Goal: Transaction & Acquisition: Purchase product/service

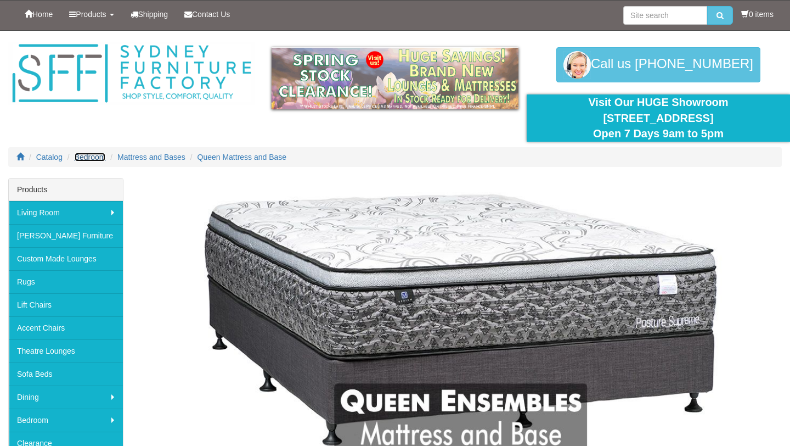
click at [89, 159] on span "Bedroom" at bounding box center [90, 157] width 31 height 9
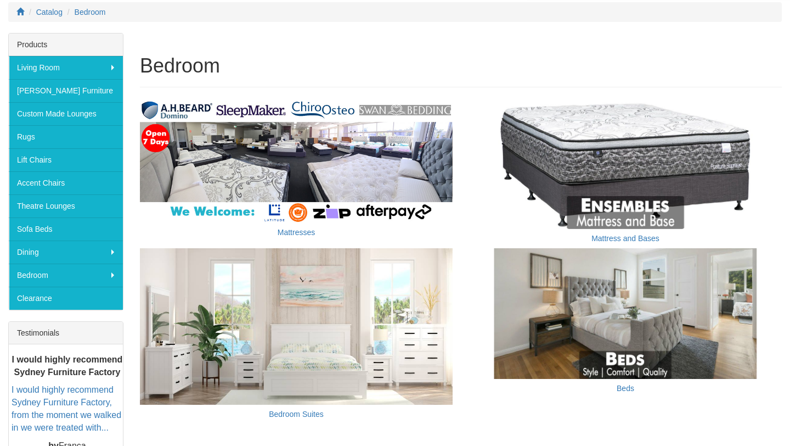
scroll to position [144, 0]
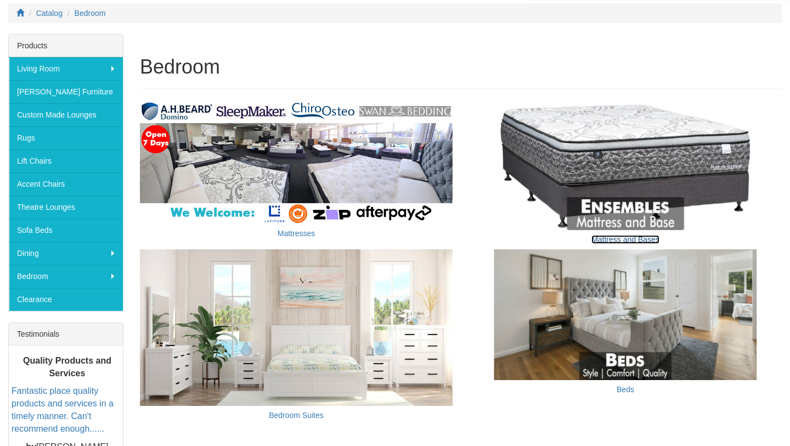
click at [615, 239] on link "Mattress and Bases" at bounding box center [626, 239] width 68 height 9
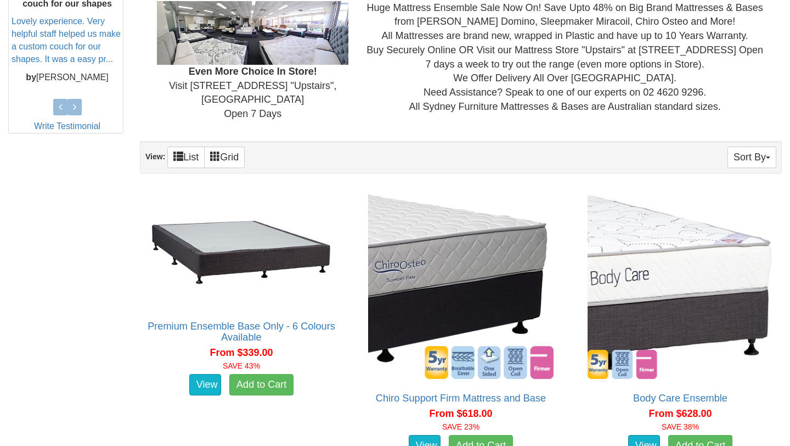
scroll to position [516, 0]
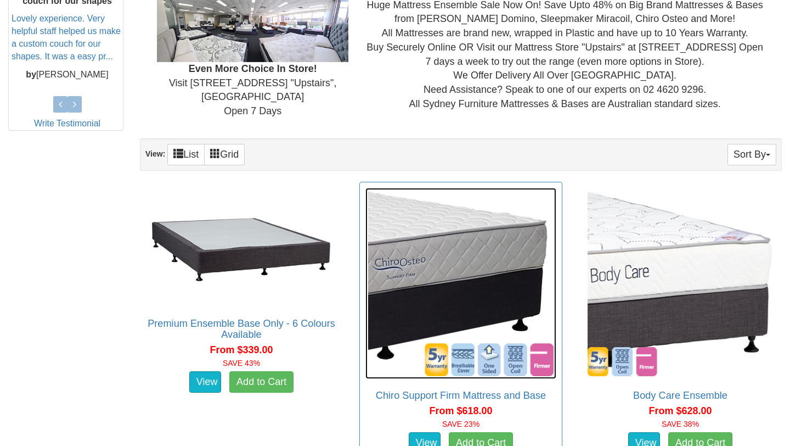
click at [435, 285] on img at bounding box center [460, 283] width 191 height 191
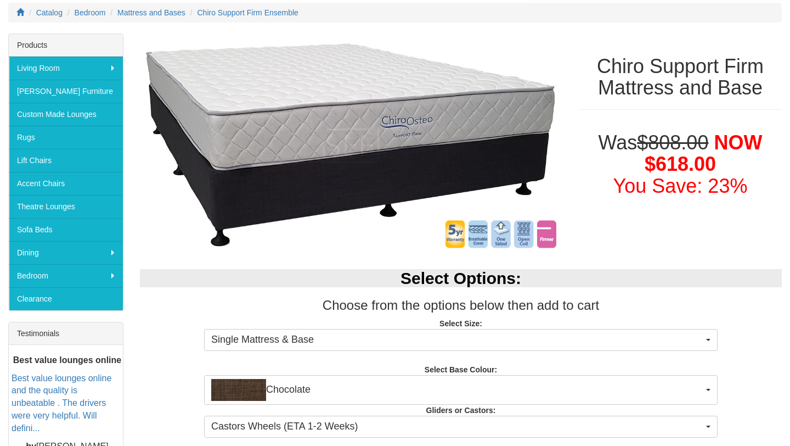
scroll to position [145, 0]
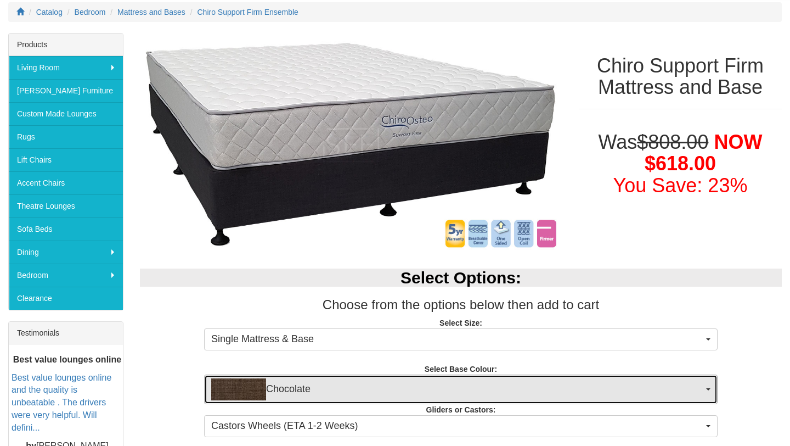
click at [333, 400] on span "Chocolate" at bounding box center [457, 389] width 492 height 22
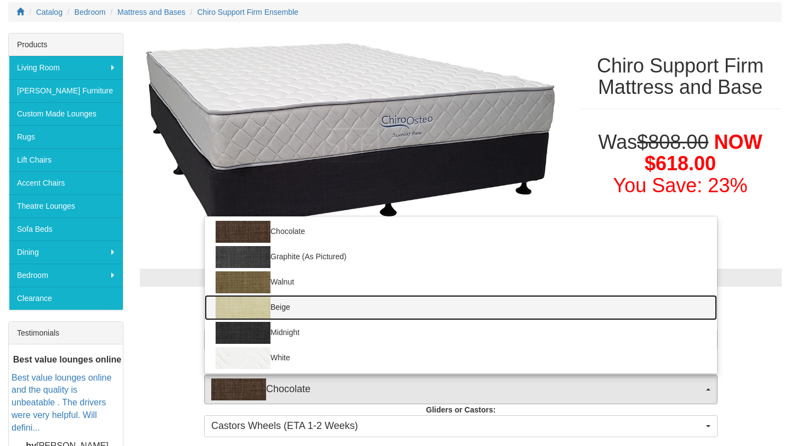
click at [302, 308] on link "Beige" at bounding box center [461, 307] width 513 height 25
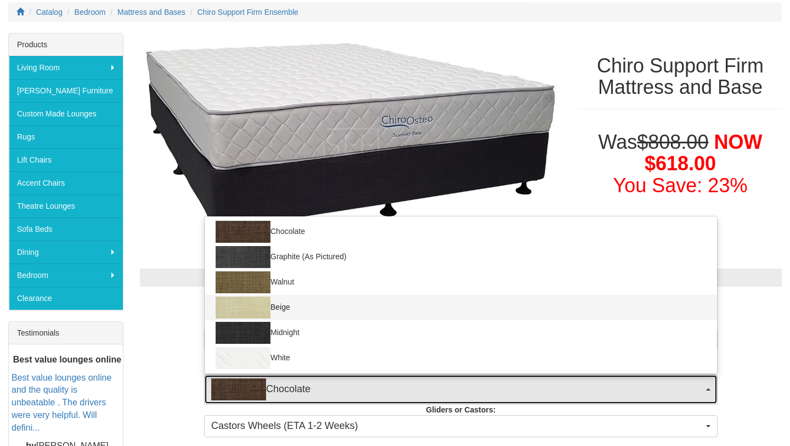
select select "1205"
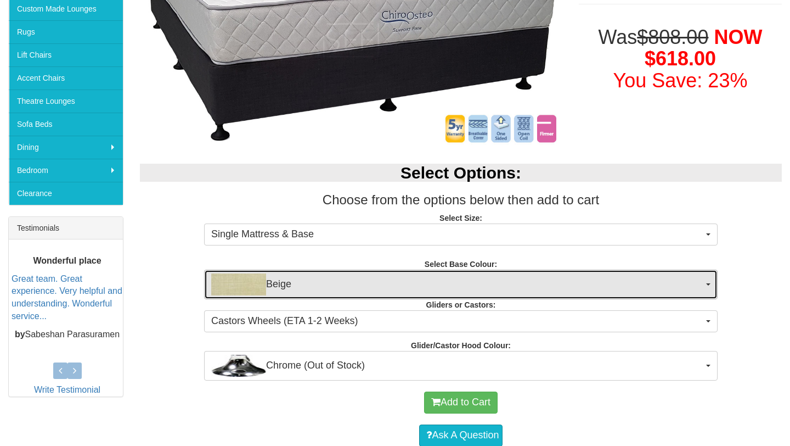
scroll to position [280, 0]
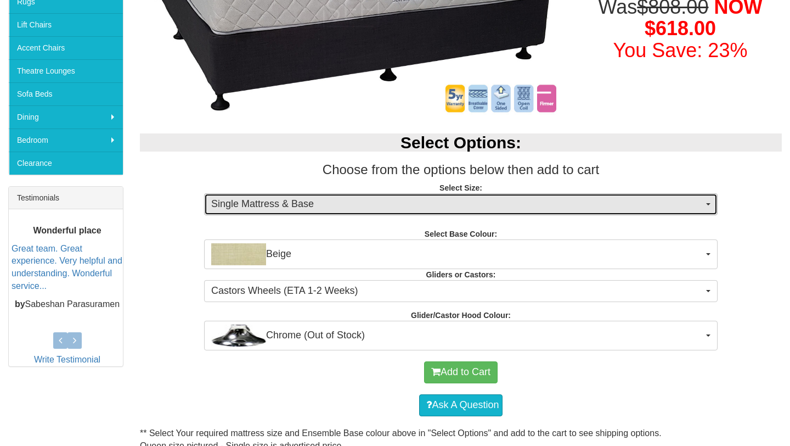
click at [311, 201] on span "Single Mattress & Base" at bounding box center [457, 204] width 492 height 14
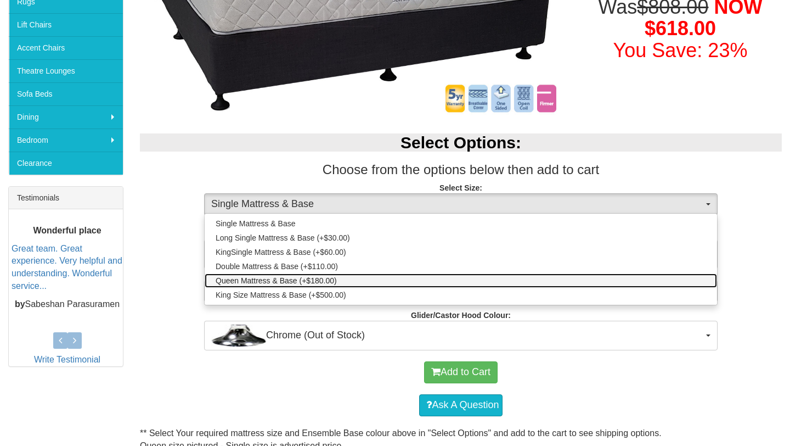
click at [290, 280] on span "Queen Mattress & Base (+$180.00)" at bounding box center [276, 280] width 121 height 11
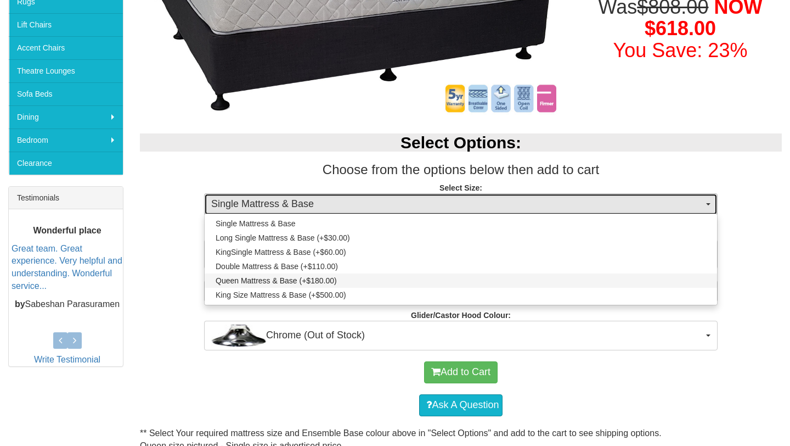
select select "1202"
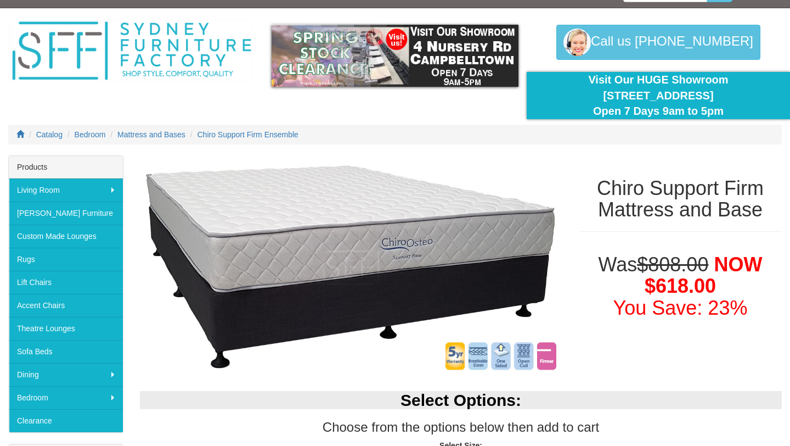
scroll to position [17, 0]
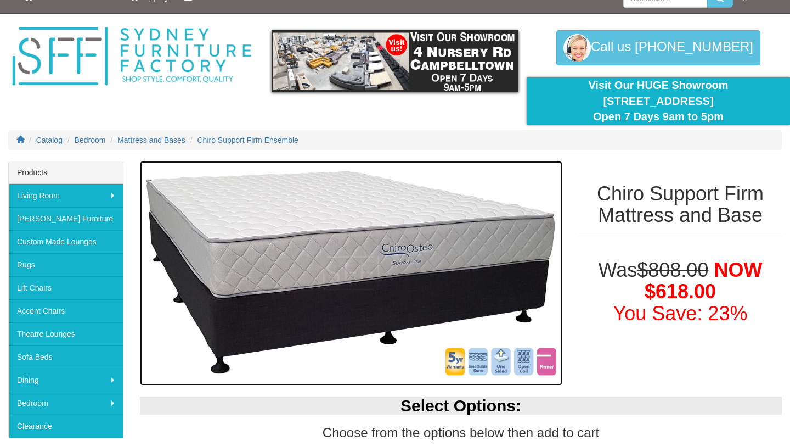
click at [457, 250] on img at bounding box center [351, 273] width 423 height 224
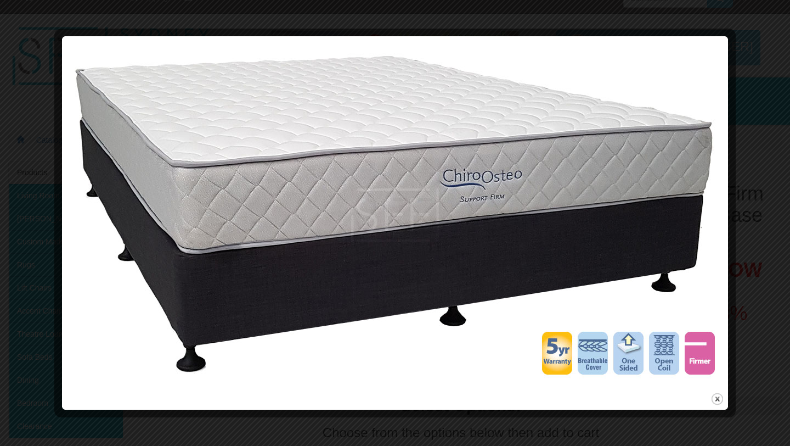
click at [763, 210] on div at bounding box center [395, 223] width 790 height 446
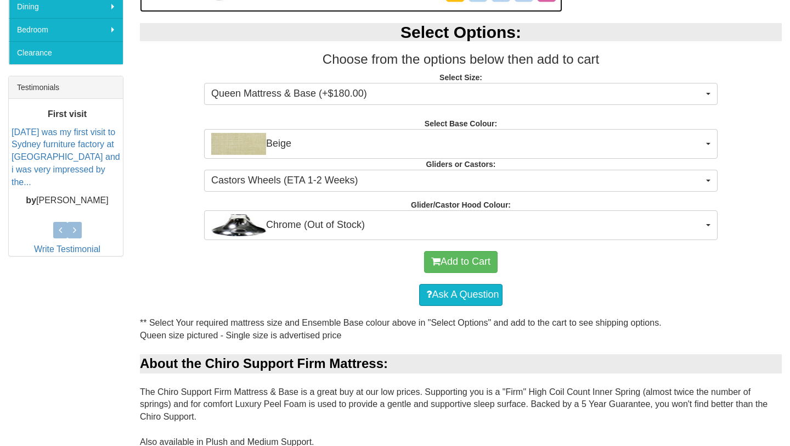
scroll to position [396, 0]
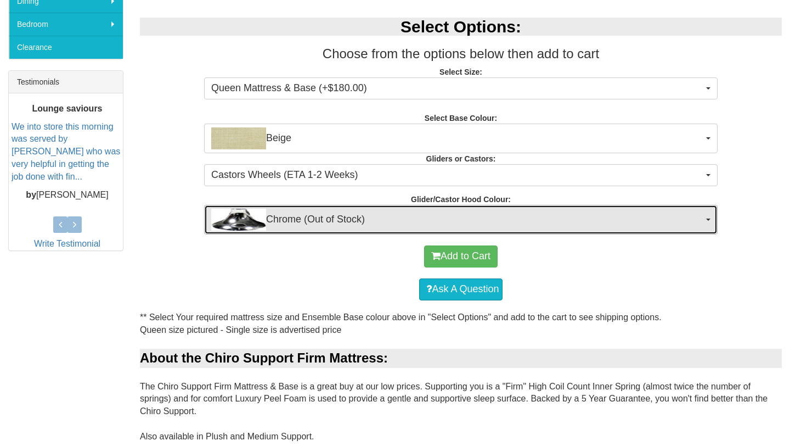
click at [358, 216] on span "Chrome (Out of Stock)" at bounding box center [457, 220] width 492 height 22
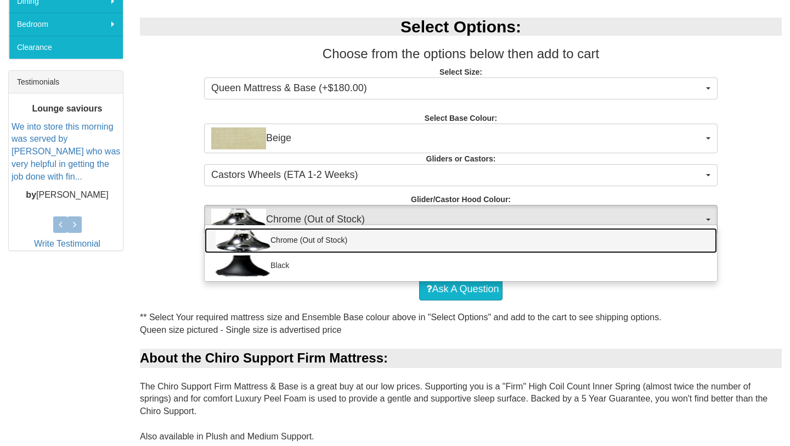
click at [382, 234] on link "Chrome (Out of Stock)" at bounding box center [461, 240] width 513 height 25
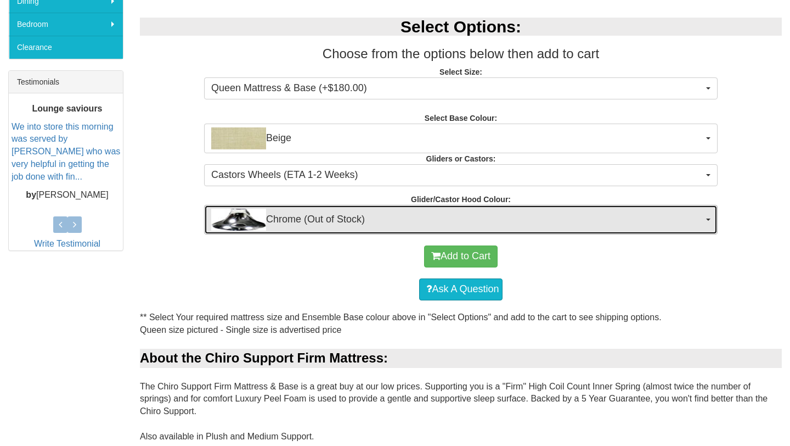
click at [406, 221] on span "Chrome (Out of Stock)" at bounding box center [457, 220] width 492 height 22
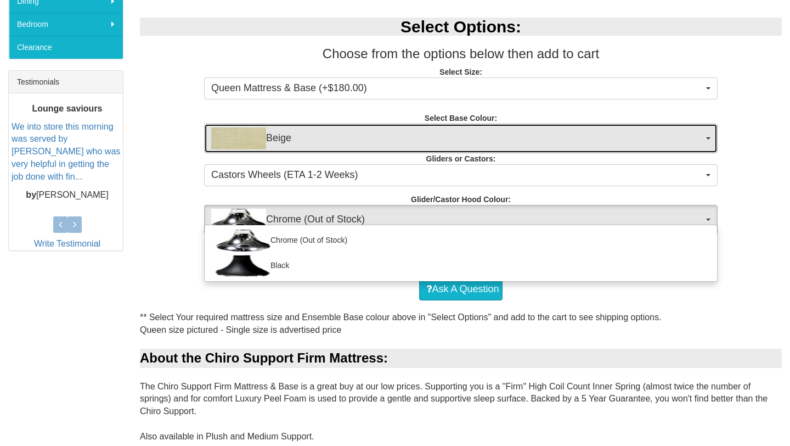
click at [337, 143] on span "Beige" at bounding box center [457, 138] width 492 height 22
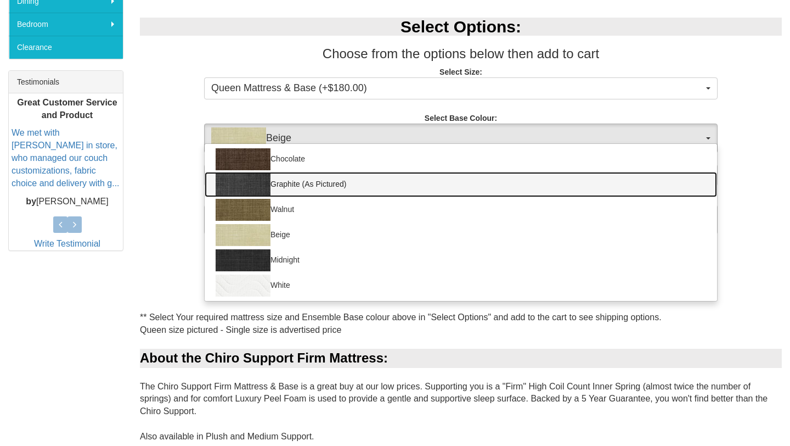
click at [320, 182] on link "Graphite (As Pictured)" at bounding box center [461, 184] width 513 height 25
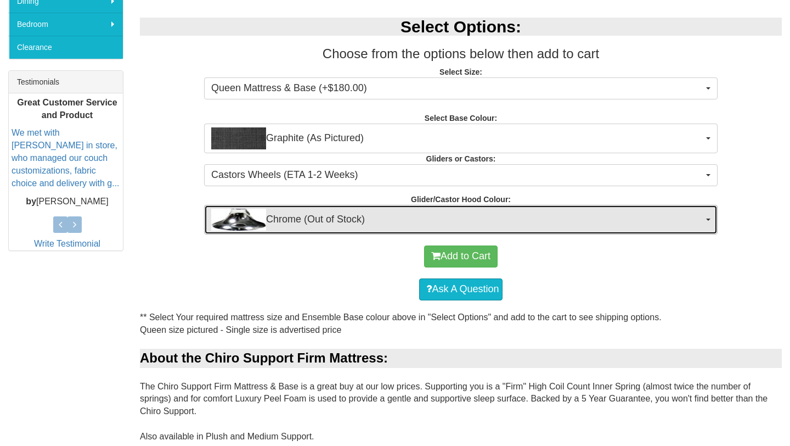
click at [336, 231] on button "Chrome (Out of Stock)" at bounding box center [461, 220] width 514 height 30
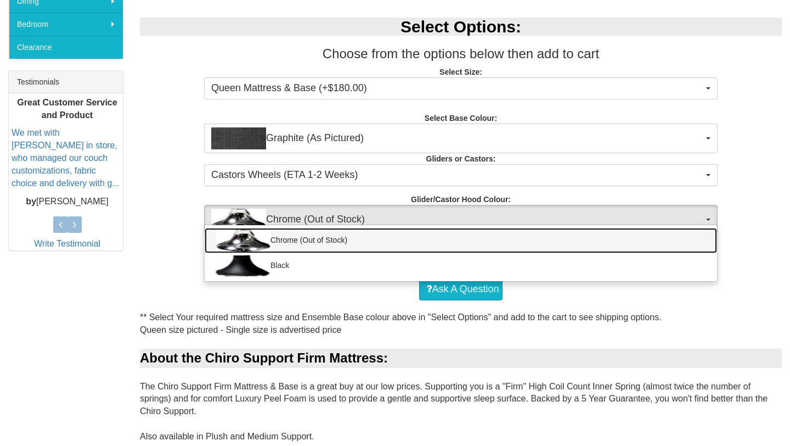
click at [336, 231] on link "Chrome (Out of Stock)" at bounding box center [461, 240] width 513 height 25
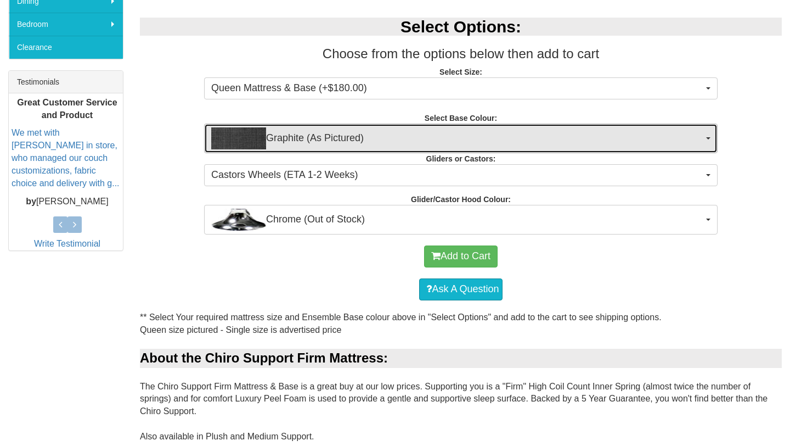
click at [333, 141] on span "Graphite (As Pictured)" at bounding box center [457, 138] width 492 height 22
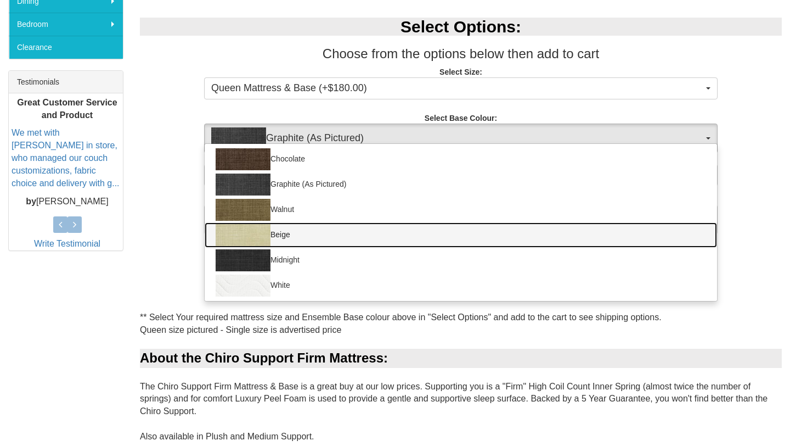
click at [305, 239] on link "Beige" at bounding box center [461, 234] width 513 height 25
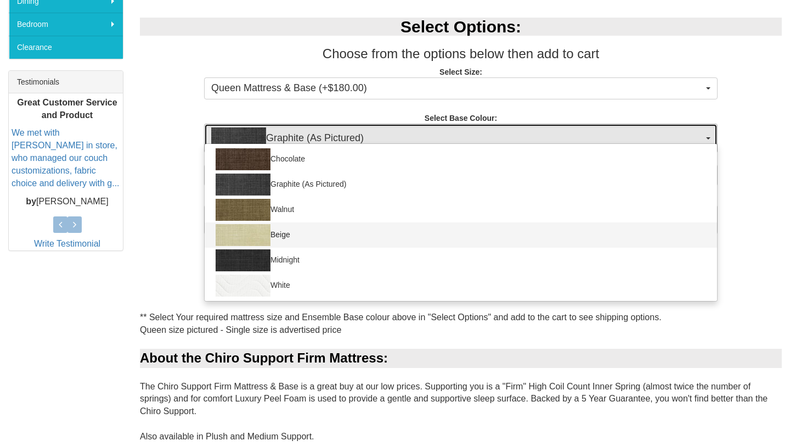
select select "1205"
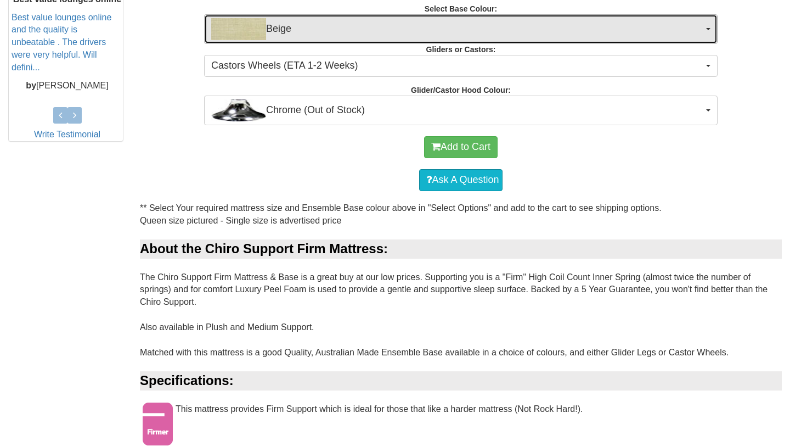
scroll to position [495, 0]
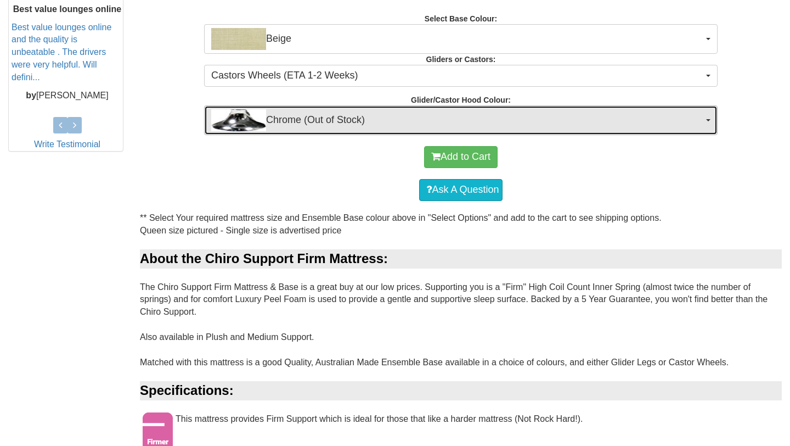
click at [319, 128] on span "Chrome (Out of Stock)" at bounding box center [457, 120] width 492 height 22
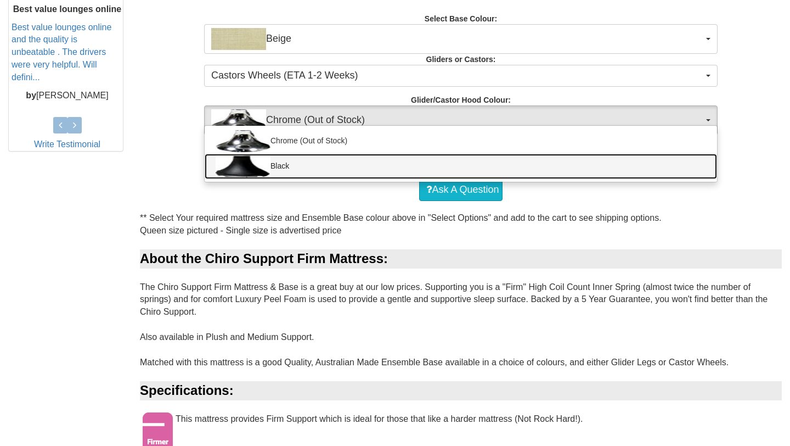
click at [303, 166] on link "Black" at bounding box center [461, 166] width 513 height 25
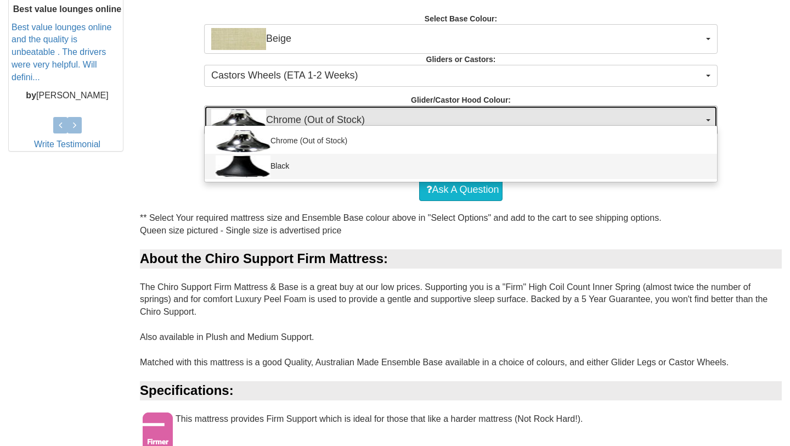
select select "1164"
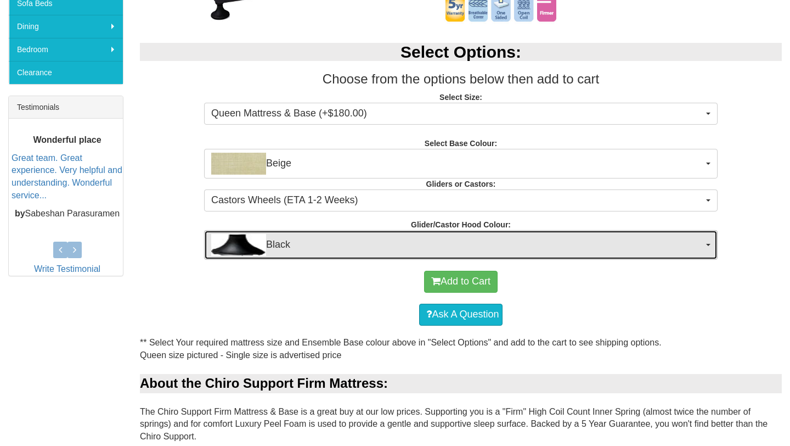
scroll to position [372, 0]
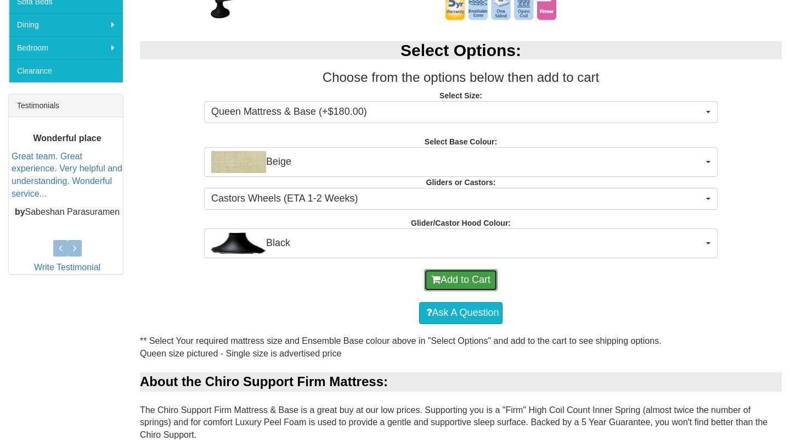
click at [474, 284] on button "Add to Cart" at bounding box center [461, 280] width 74 height 22
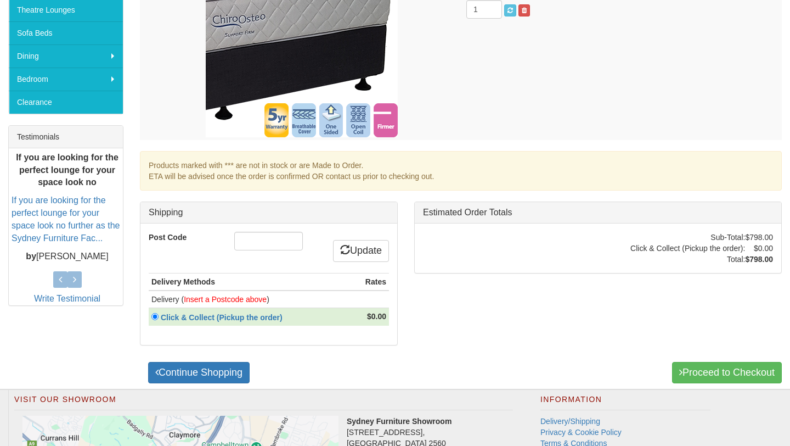
scroll to position [342, 0]
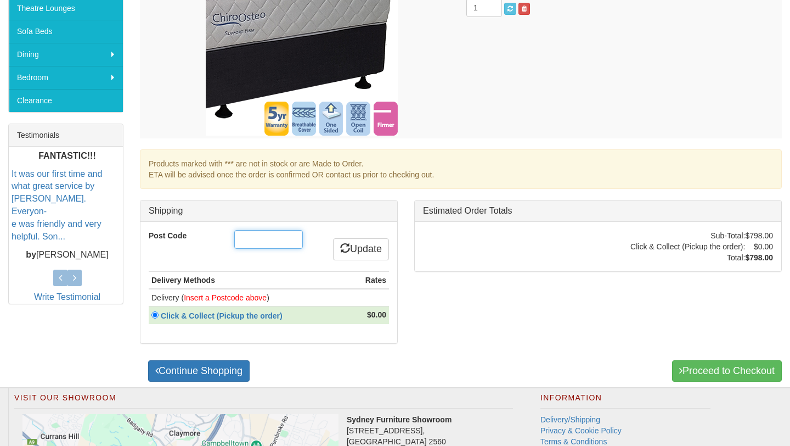
click at [263, 240] on input "Post Code" at bounding box center [268, 239] width 69 height 19
type input "2031"
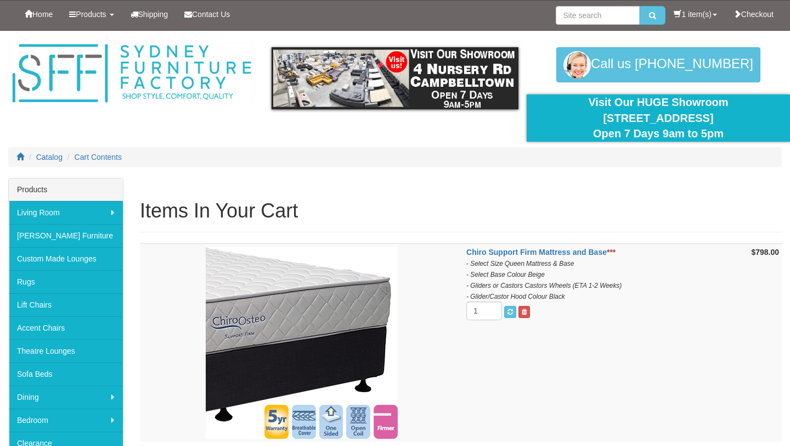
click at [362, 234] on div "Items In Your Cart Chiro Support Firm Mattress and Base *** - Select Size Queen…" at bounding box center [461, 435] width 659 height 514
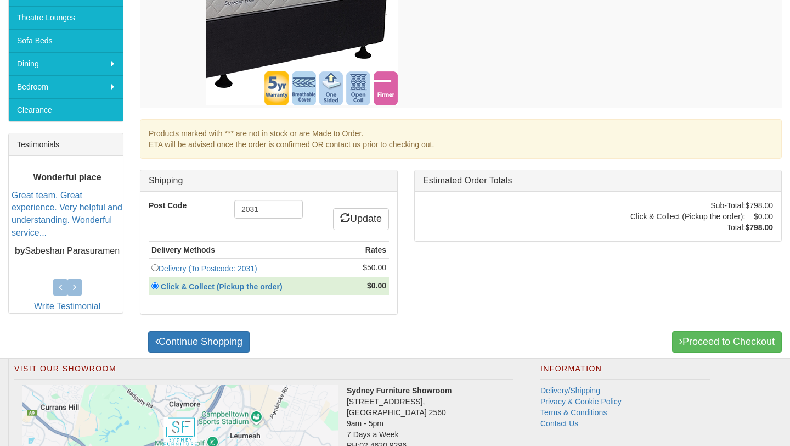
scroll to position [354, 0]
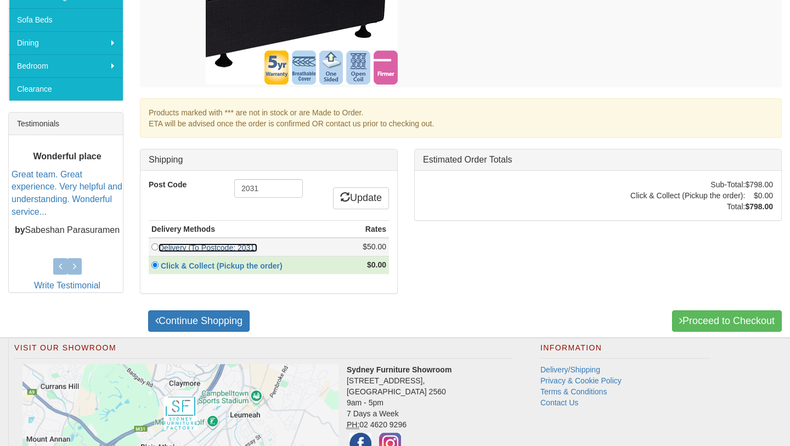
click at [230, 246] on link "Delivery (To Postcode: 2031)" at bounding box center [208, 247] width 99 height 9
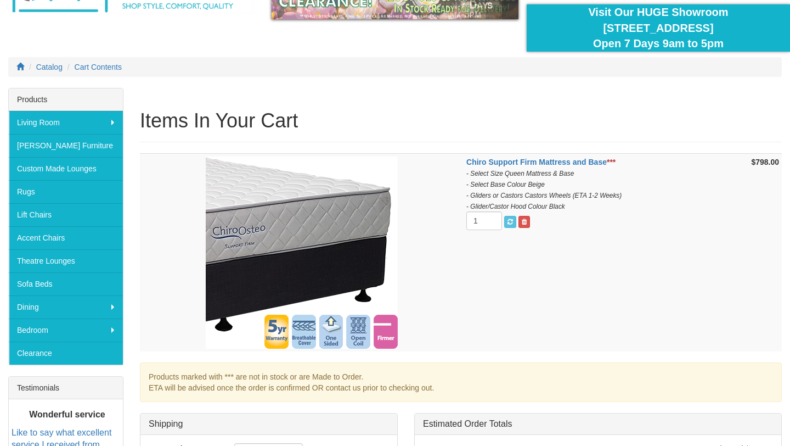
scroll to position [76, 0]
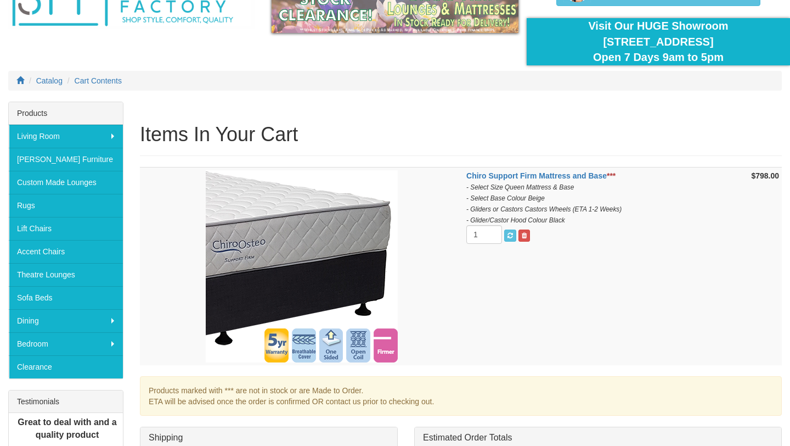
drag, startPoint x: 586, startPoint y: 219, endPoint x: 473, endPoint y: 217, distance: 113.1
click at [473, 217] on td "Chiro Support Firm Mattress and Base *** - Select Size Queen Mattress & Base - …" at bounding box center [596, 266] width 264 height 198
drag, startPoint x: 472, startPoint y: 210, endPoint x: 623, endPoint y: 210, distance: 150.9
click at [623, 210] on td "Chiro Support Firm Mattress and Base *** - Select Size Queen Mattress & Base - …" at bounding box center [596, 266] width 264 height 198
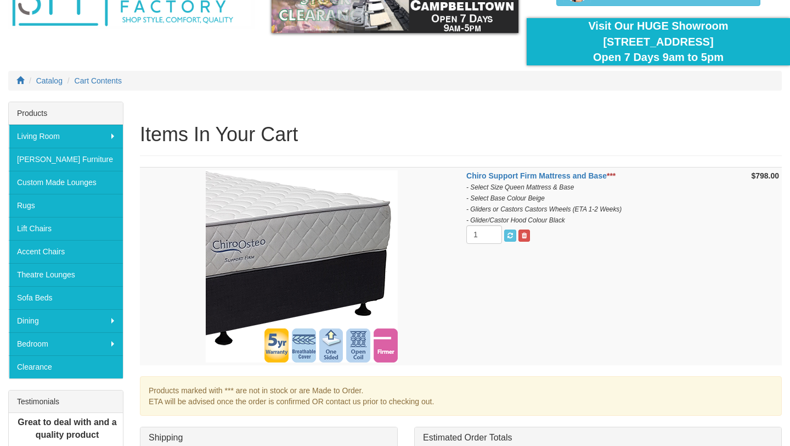
click at [623, 210] on td "Chiro Support Firm Mattress and Base *** - Select Size Queen Mattress & Base - …" at bounding box center [596, 266] width 264 height 198
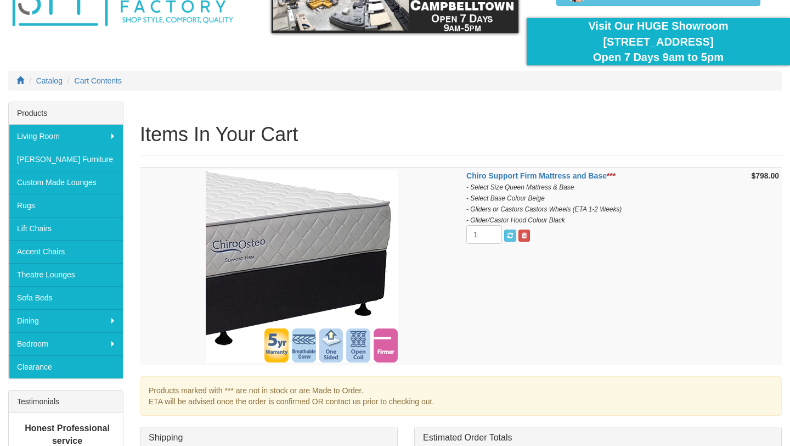
drag, startPoint x: 623, startPoint y: 210, endPoint x: 587, endPoint y: 219, distance: 37.4
click at [587, 219] on td "Chiro Support Firm Mattress and Base *** - Select Size Queen Mattress & Base - …" at bounding box center [596, 266] width 264 height 198
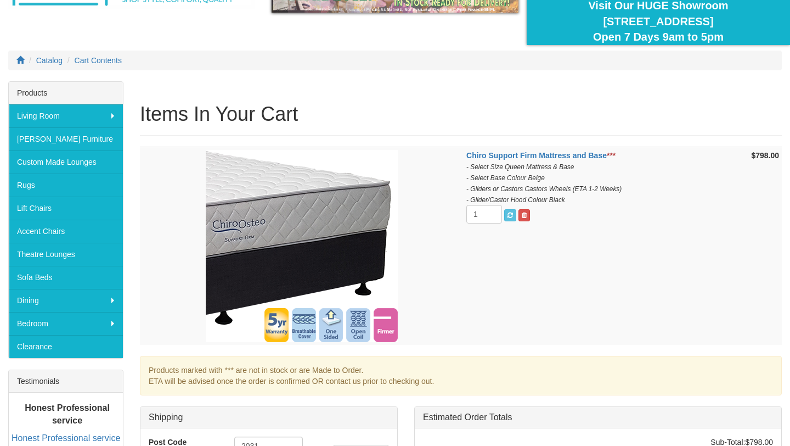
scroll to position [102, 0]
